Goal: Task Accomplishment & Management: Use online tool/utility

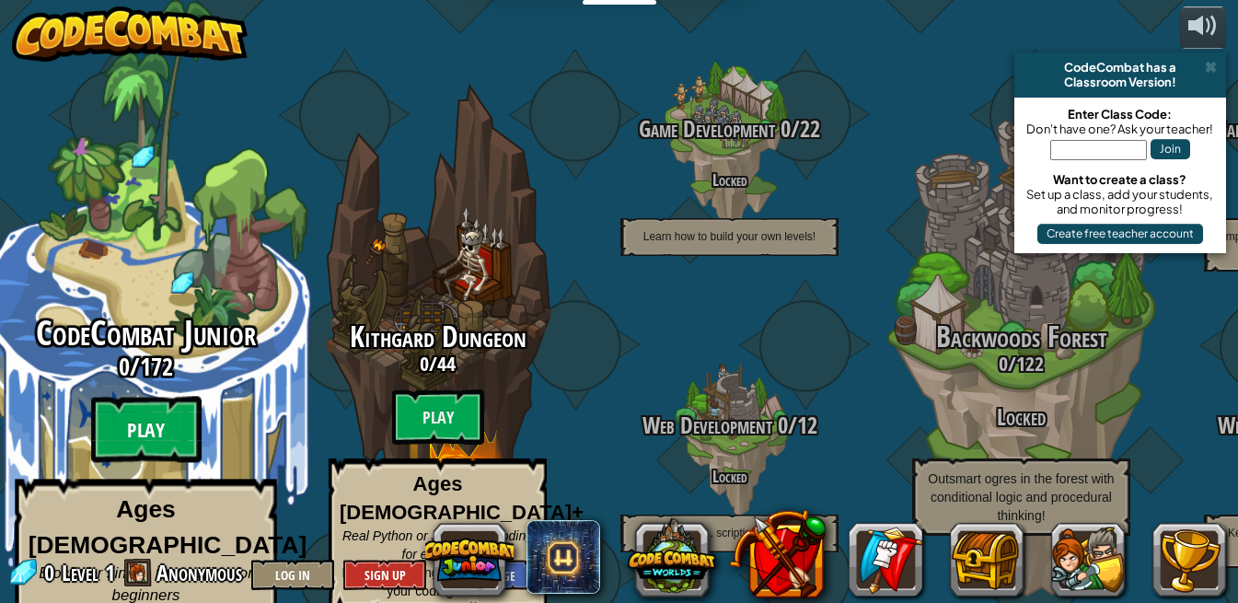
click at [151, 401] on btn "Play" at bounding box center [146, 430] width 110 height 66
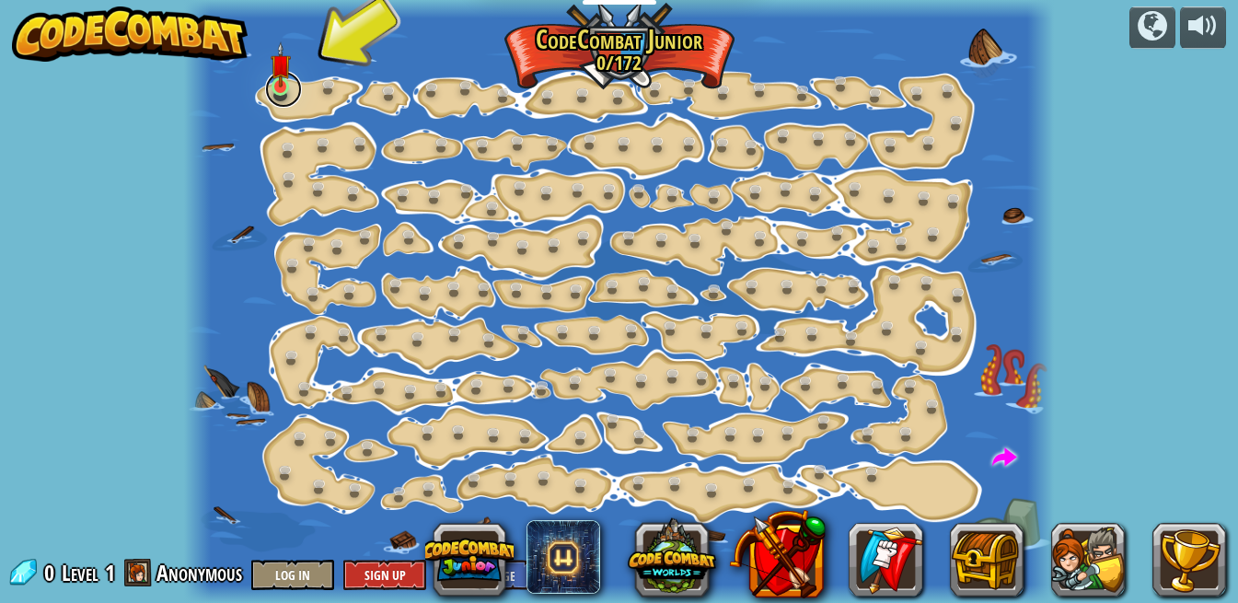
click at [298, 84] on link at bounding box center [283, 89] width 37 height 37
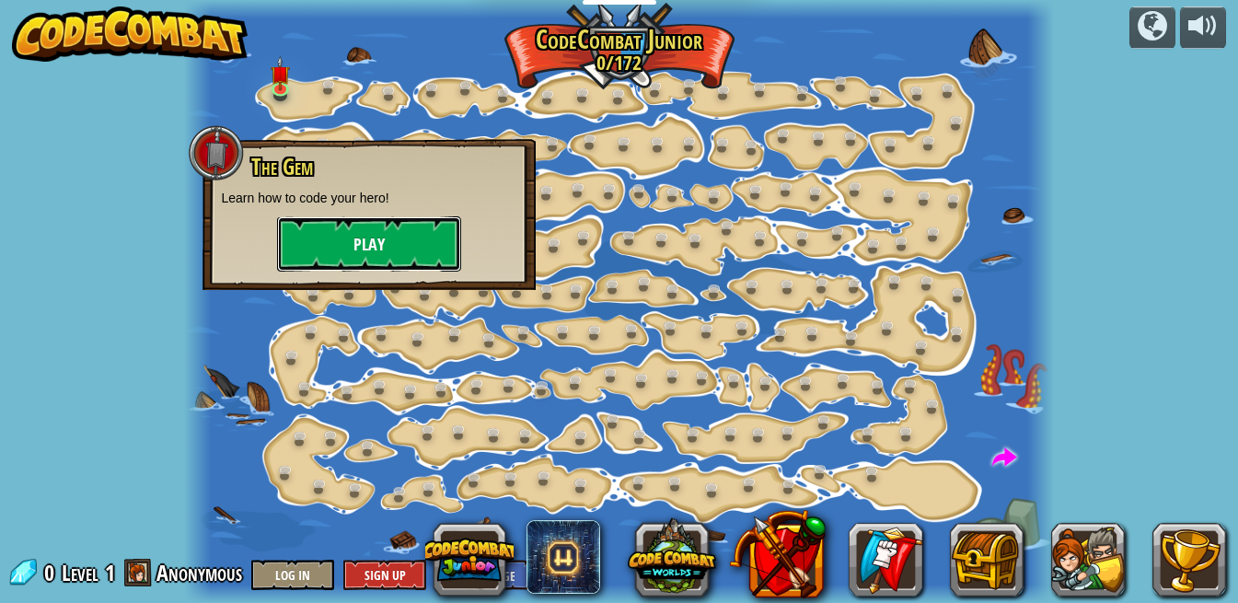
click at [405, 234] on button "Play" at bounding box center [369, 243] width 184 height 55
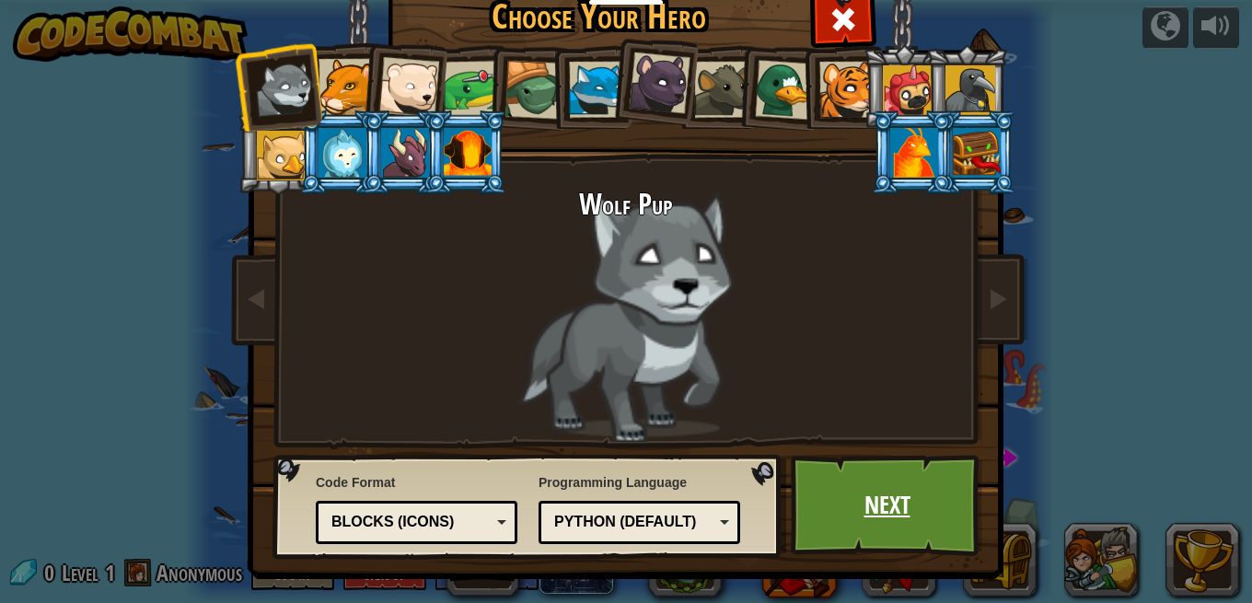
click at [897, 491] on link "Next" at bounding box center [887, 505] width 192 height 101
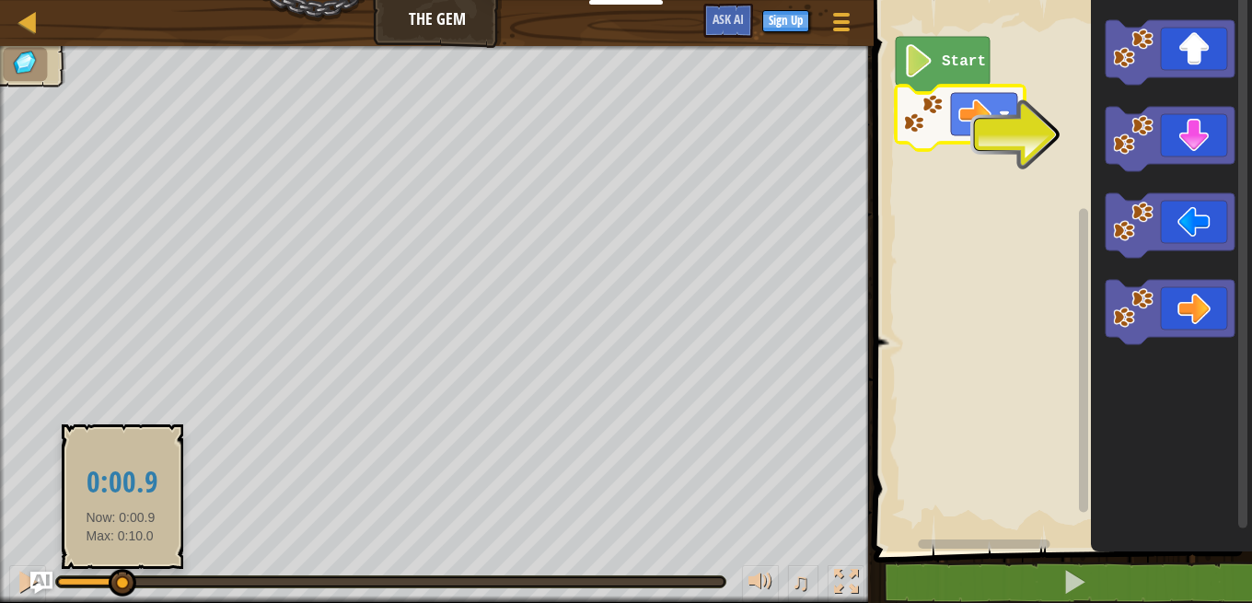
drag, startPoint x: 67, startPoint y: 573, endPoint x: 124, endPoint y: 574, distance: 57.1
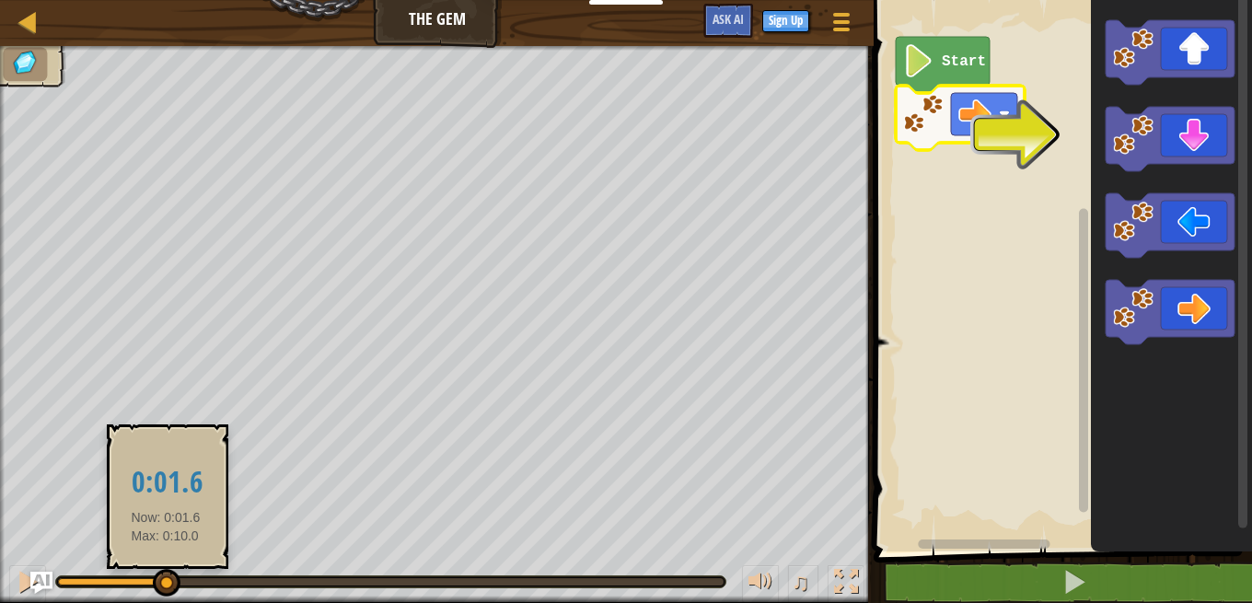
drag, startPoint x: 132, startPoint y: 580, endPoint x: 169, endPoint y: 568, distance: 39.6
click at [169, 0] on body "Educators Create Free Account School & District Solutions Teacher Toolkit Previ…" at bounding box center [626, 0] width 1252 height 0
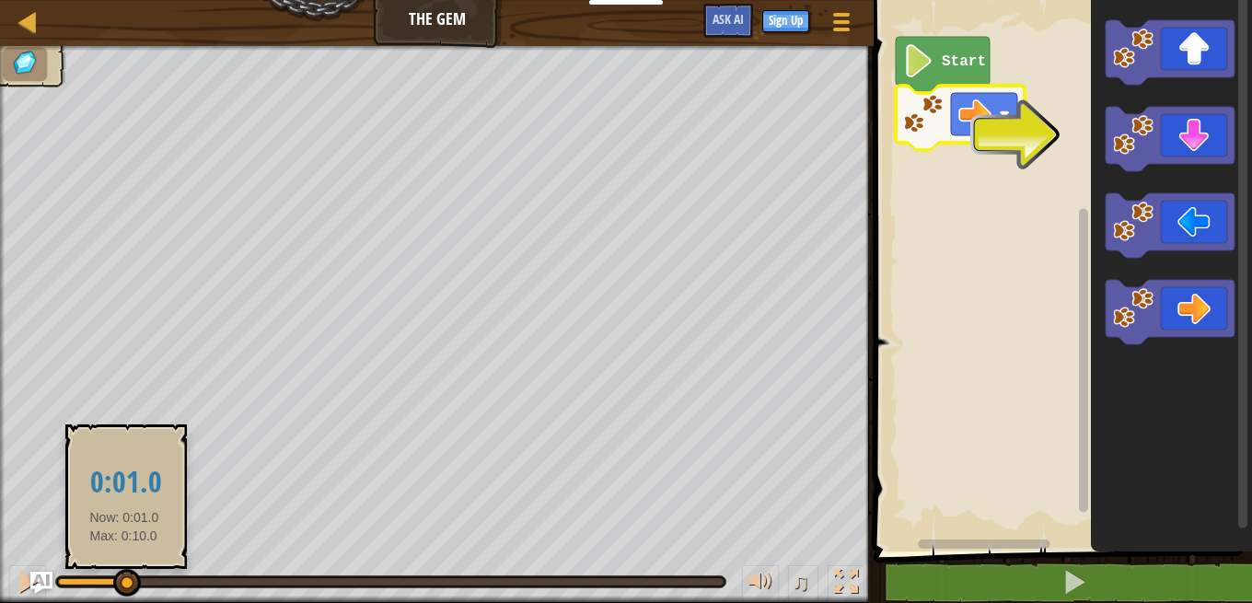
drag, startPoint x: 174, startPoint y: 575, endPoint x: 122, endPoint y: 577, distance: 51.6
click at [122, 577] on div at bounding box center [127, 583] width 28 height 28
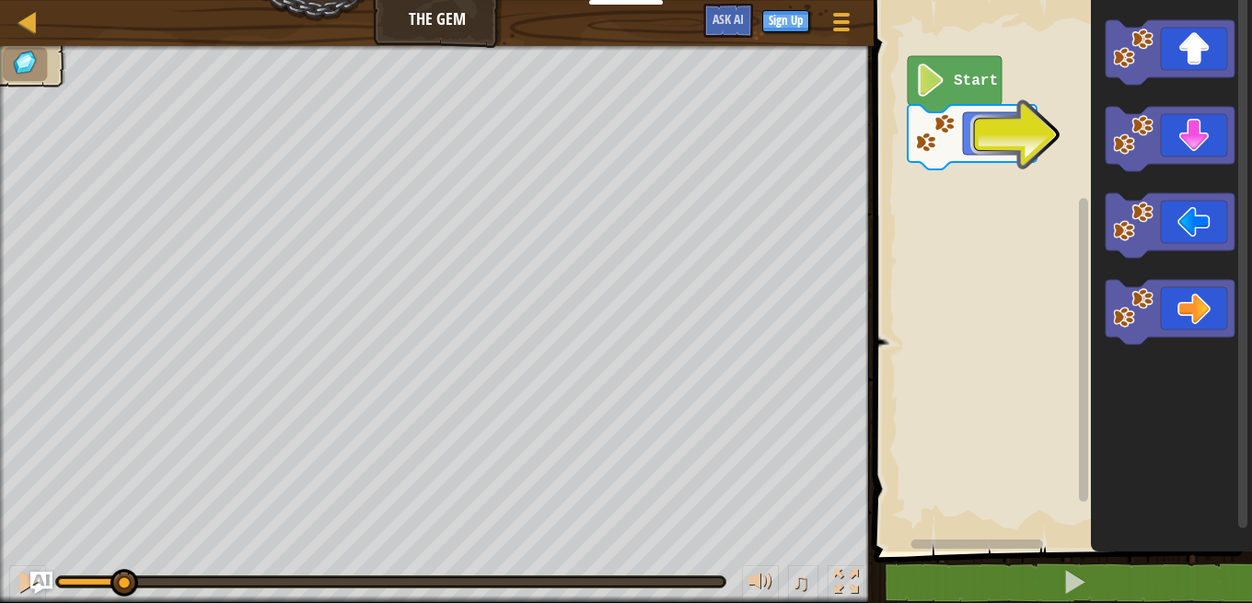
click at [1038, 150] on rect "Blockly Workspace" at bounding box center [1060, 271] width 384 height 561
click at [33, 16] on div at bounding box center [28, 21] width 23 height 23
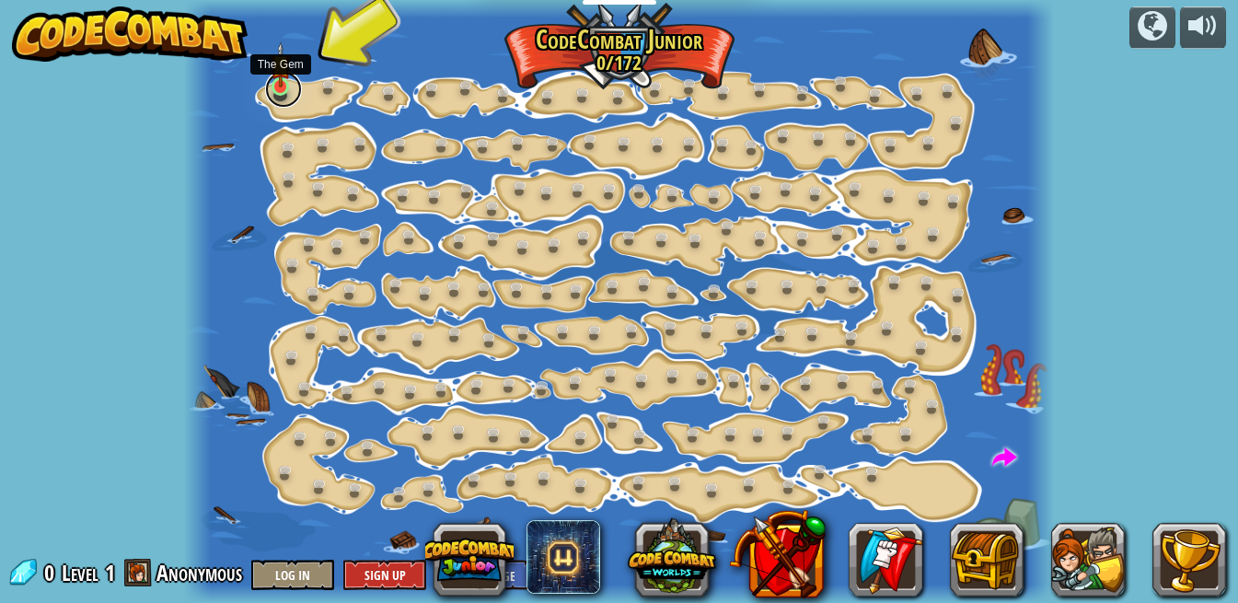
click at [286, 97] on link at bounding box center [283, 89] width 37 height 37
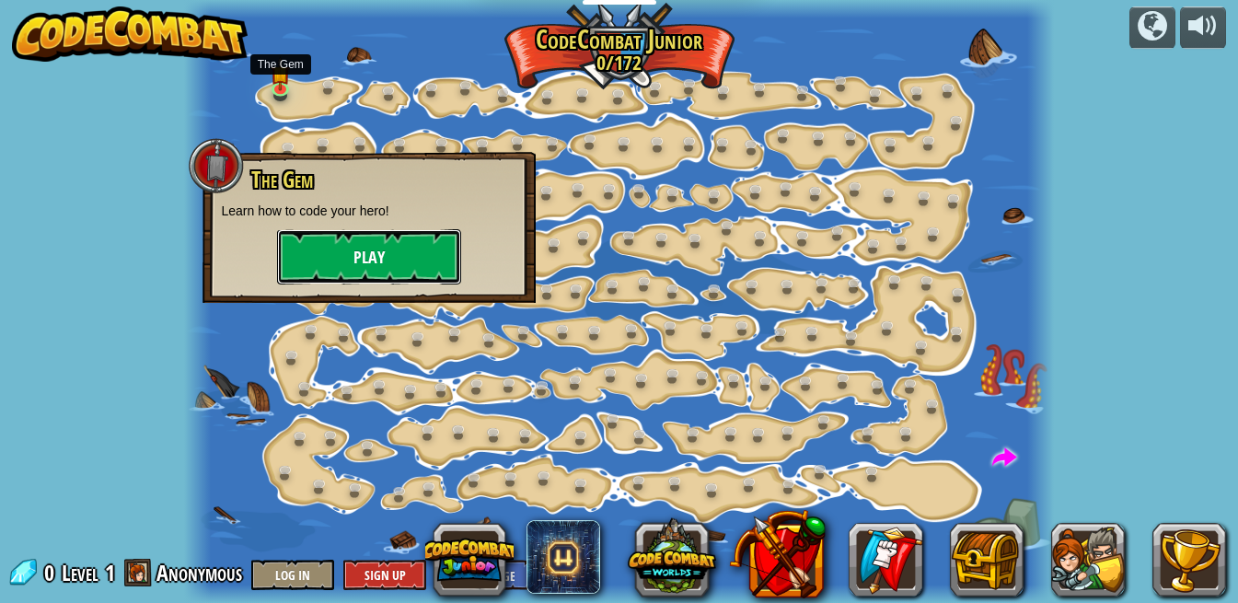
click at [381, 262] on button "Play" at bounding box center [369, 256] width 184 height 55
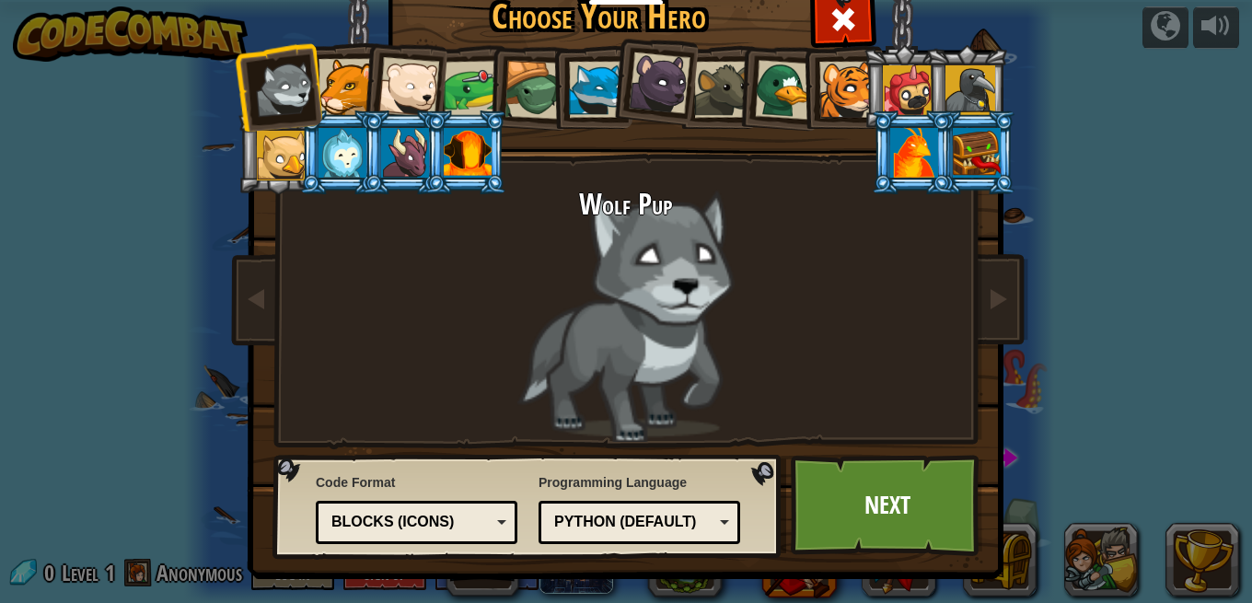
click at [323, 70] on div at bounding box center [346, 87] width 56 height 56
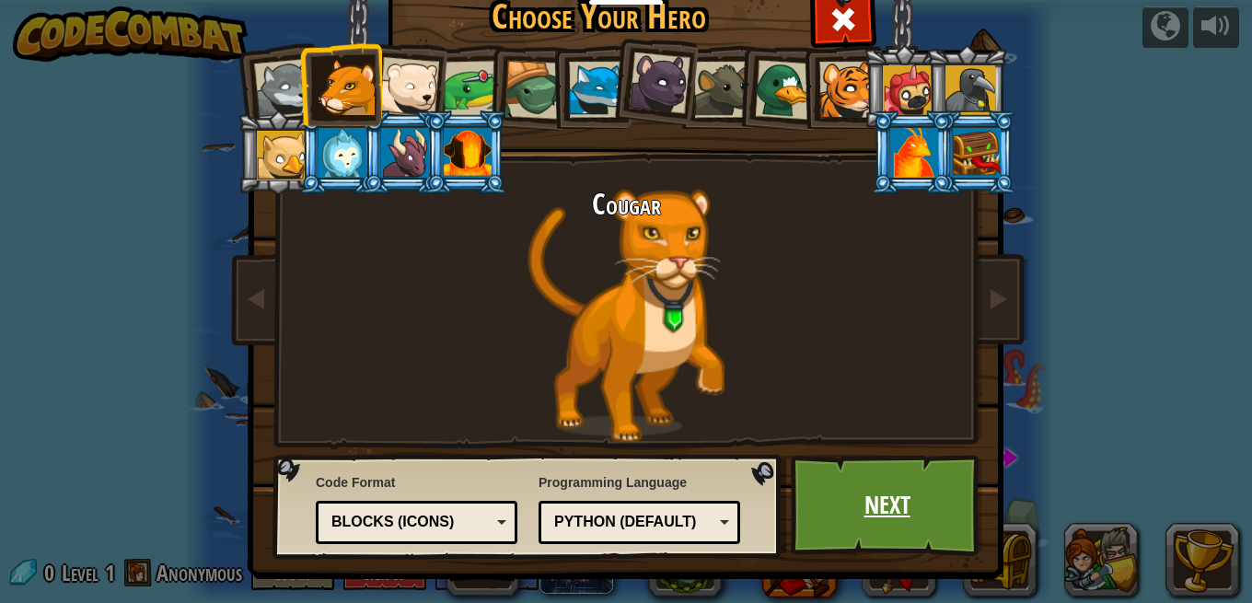
click at [921, 473] on link "Next" at bounding box center [887, 505] width 192 height 101
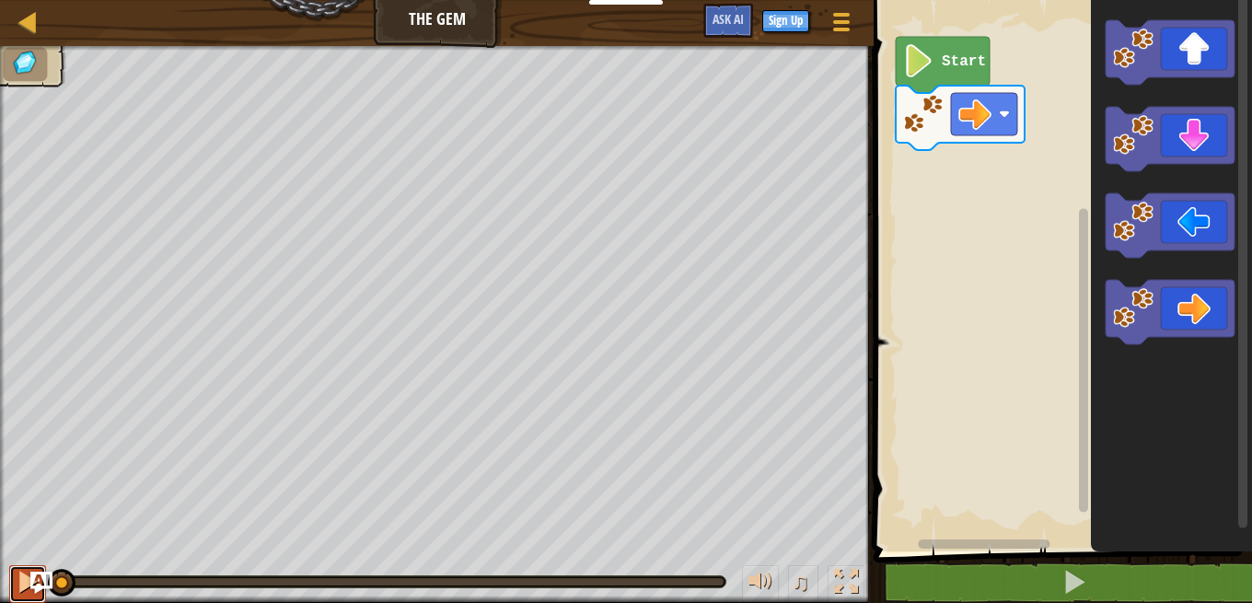
click at [25, 572] on div at bounding box center [28, 582] width 24 height 24
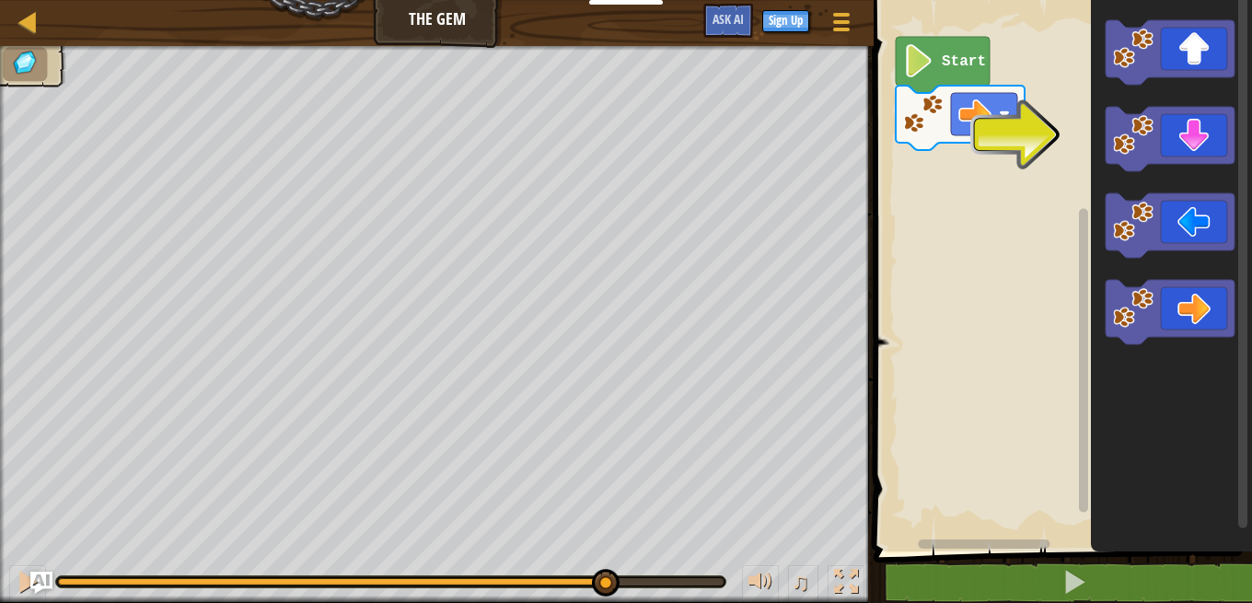
click at [602, 585] on div at bounding box center [391, 581] width 666 height 7
click at [29, 570] on div at bounding box center [28, 582] width 24 height 24
click at [28, 562] on div "♫" at bounding box center [437, 577] width 874 height 55
